Goal: Task Accomplishment & Management: Manage account settings

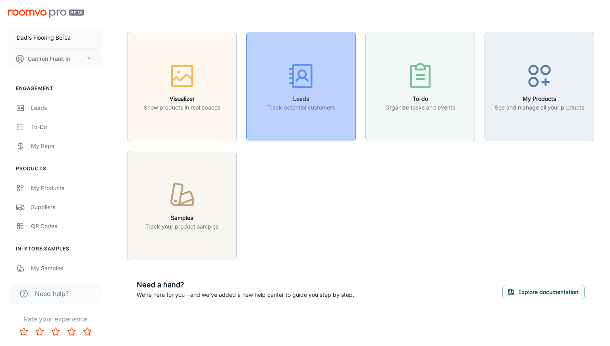
click at [295, 98] on h6 "Leads" at bounding box center [300, 98] width 67 height 9
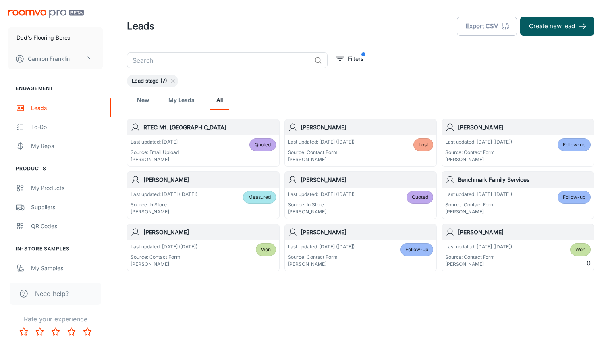
click at [495, 156] on p "[PERSON_NAME]" at bounding box center [478, 159] width 67 height 7
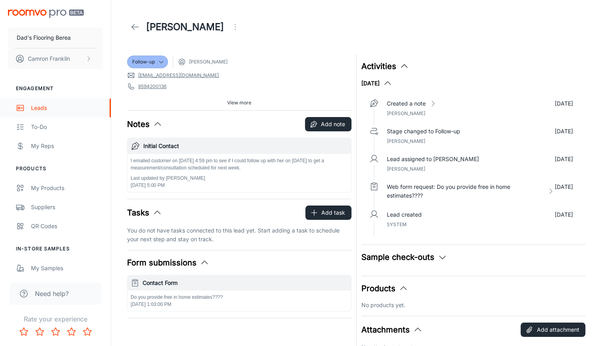
click at [32, 106] on div "Leads" at bounding box center [67, 108] width 72 height 9
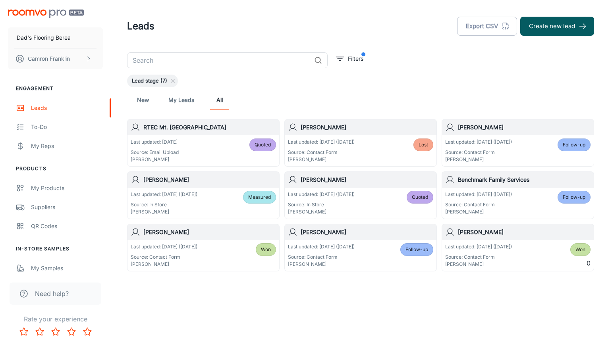
click at [481, 207] on p "Source: Contact Form" at bounding box center [478, 204] width 67 height 7
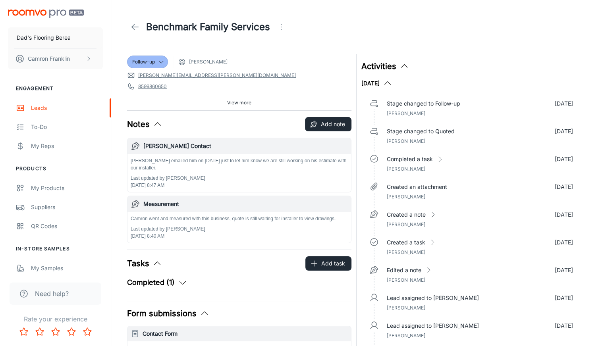
click at [176, 76] on link "[PERSON_NAME][EMAIL_ADDRESS][PERSON_NAME][DOMAIN_NAME]" at bounding box center [217, 75] width 158 height 7
click at [146, 76] on link "[PERSON_NAME][EMAIL_ADDRESS][PERSON_NAME][DOMAIN_NAME]" at bounding box center [217, 75] width 158 height 7
click at [333, 123] on button "Add note" at bounding box center [328, 124] width 46 height 14
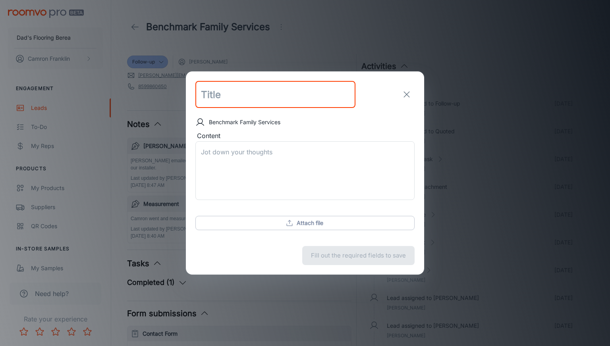
click at [225, 98] on input "text" at bounding box center [275, 94] width 160 height 27
type input "Camron Contact"
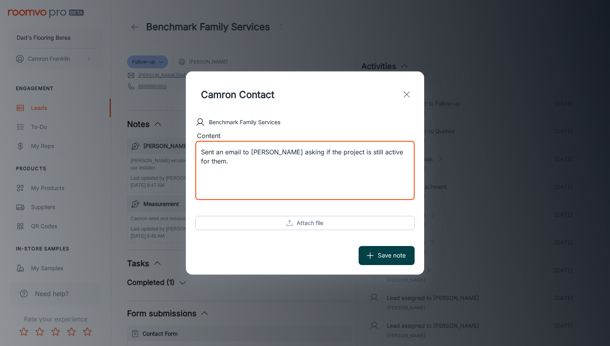
type textarea "Sent an email to [PERSON_NAME] asking if the project is still active for them."
click at [375, 254] on button "Save note" at bounding box center [386, 255] width 56 height 19
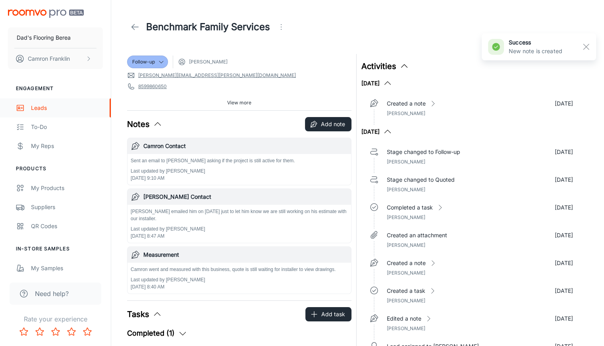
click at [49, 111] on div "Leads" at bounding box center [67, 108] width 72 height 9
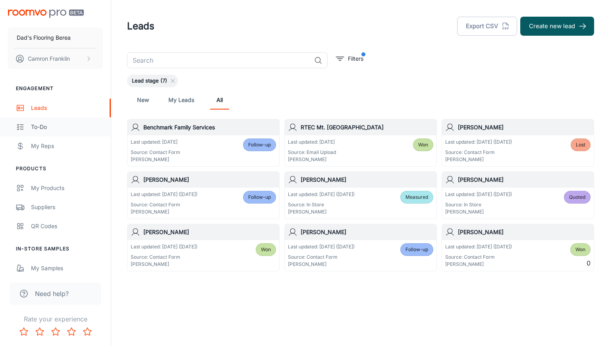
click at [39, 129] on div "To-do" at bounding box center [67, 127] width 72 height 9
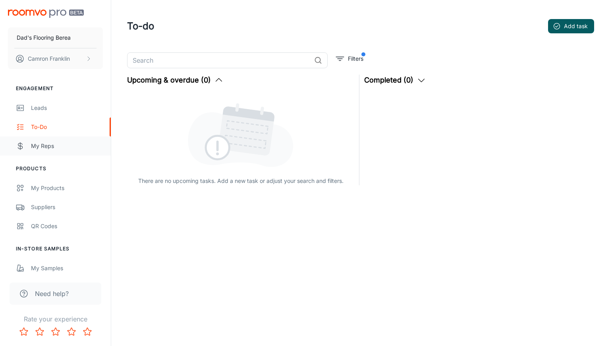
click at [46, 142] on div "My Reps" at bounding box center [67, 146] width 72 height 9
